Goal: Transaction & Acquisition: Purchase product/service

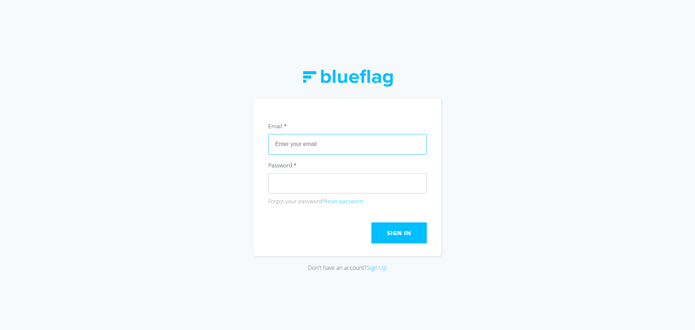
paste input "[EMAIL_ADDRESS][DOMAIN_NAME]"
click at [321, 140] on input "[EMAIL_ADDRESS][DOMAIN_NAME]" at bounding box center [347, 144] width 159 height 20
type input "[EMAIL_ADDRESS][DOMAIN_NAME]"
click at [404, 224] on button "Sign In" at bounding box center [398, 232] width 55 height 21
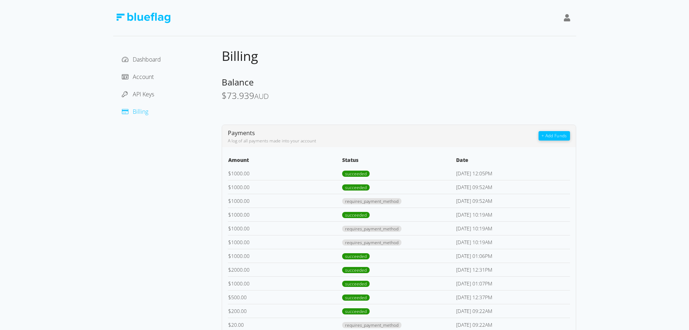
click at [556, 138] on button "+ Add Funds" at bounding box center [554, 135] width 31 height 9
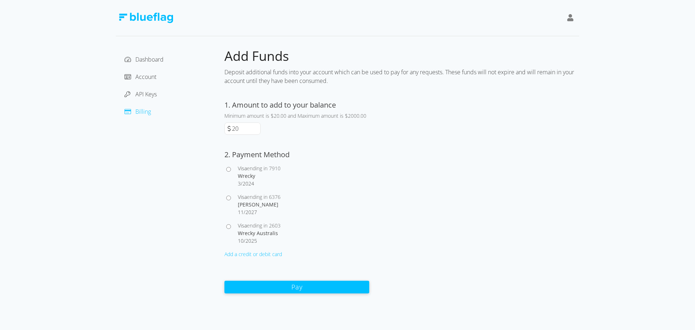
click at [234, 130] on input "20" at bounding box center [246, 129] width 30 height 12
type input "1000"
click at [196, 151] on div "Dashboard Account API Keys Billing" at bounding box center [170, 171] width 109 height 246
click at [229, 167] on input "Visa ending in 7910 Wrecky 3 / 2024" at bounding box center [228, 169] width 5 height 5
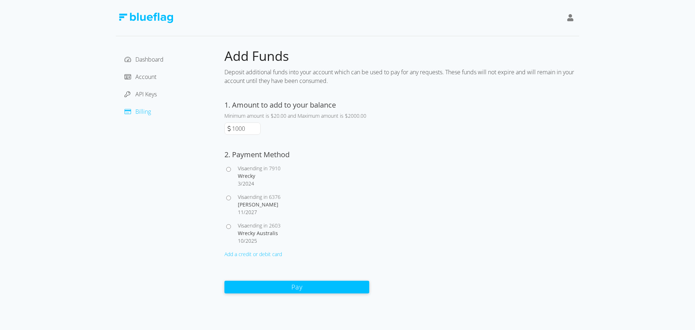
radio input "true"
click at [285, 287] on button "Pay" at bounding box center [296, 286] width 145 height 13
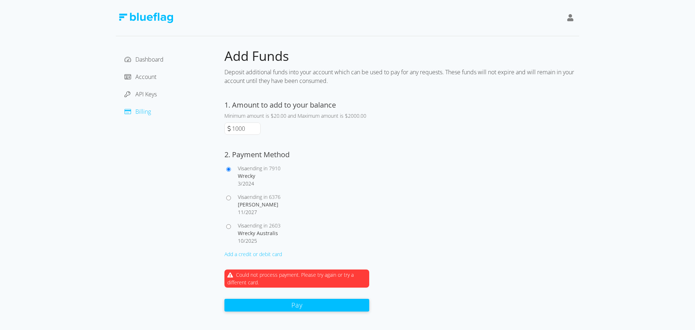
click at [229, 199] on input "Visa ending in [GEOGRAPHIC_DATA][PERSON_NAME] 11 / 2027" at bounding box center [228, 197] width 5 height 5
radio input "true"
click at [290, 309] on button "Pay" at bounding box center [296, 304] width 145 height 13
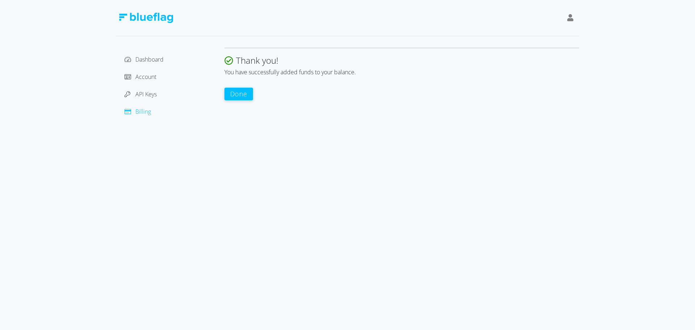
click at [239, 95] on button "Done" at bounding box center [238, 94] width 29 height 13
